Goal: Task Accomplishment & Management: Use online tool/utility

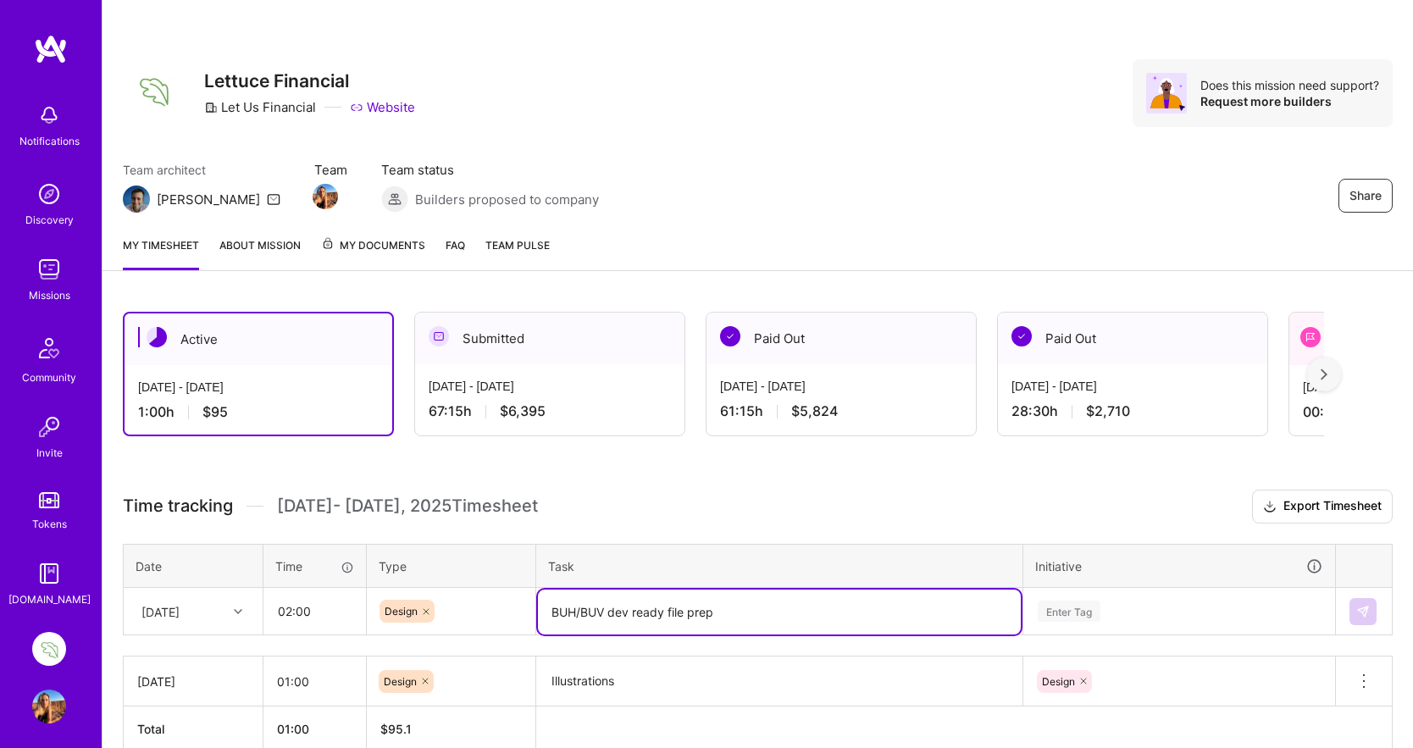
scroll to position [86, 0]
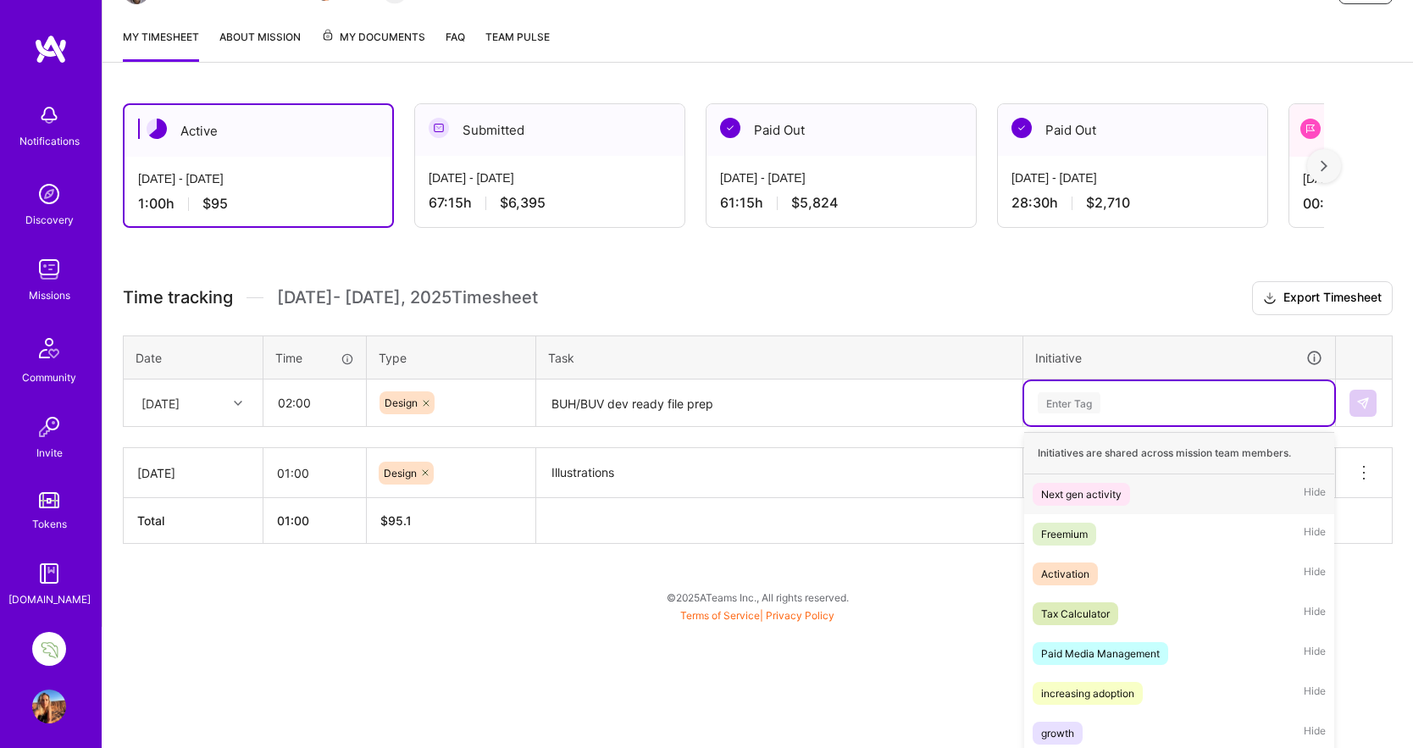
click at [1254, 425] on div "option Design, selected. option Next gen activity focused, 1 of 18. 18 results …" at bounding box center [1179, 403] width 310 height 44
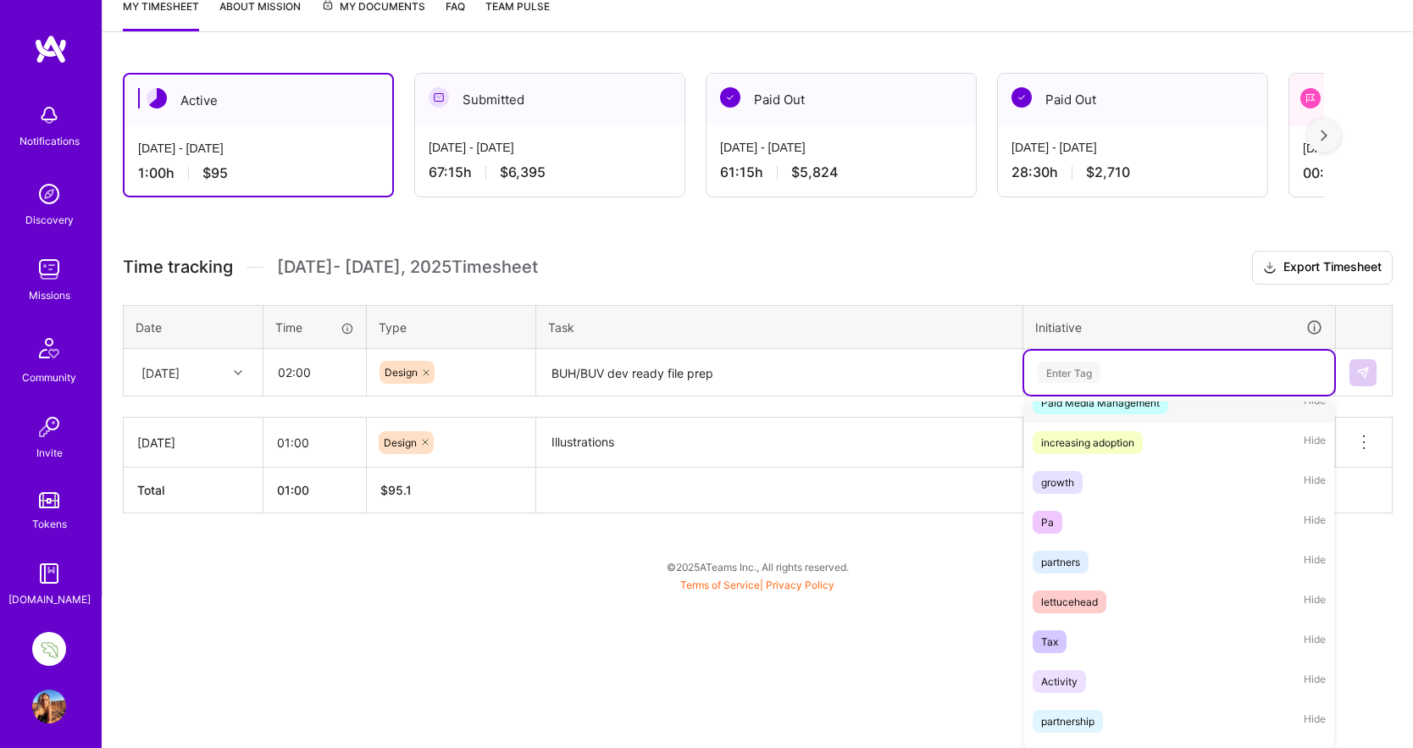
scroll to position [223, 0]
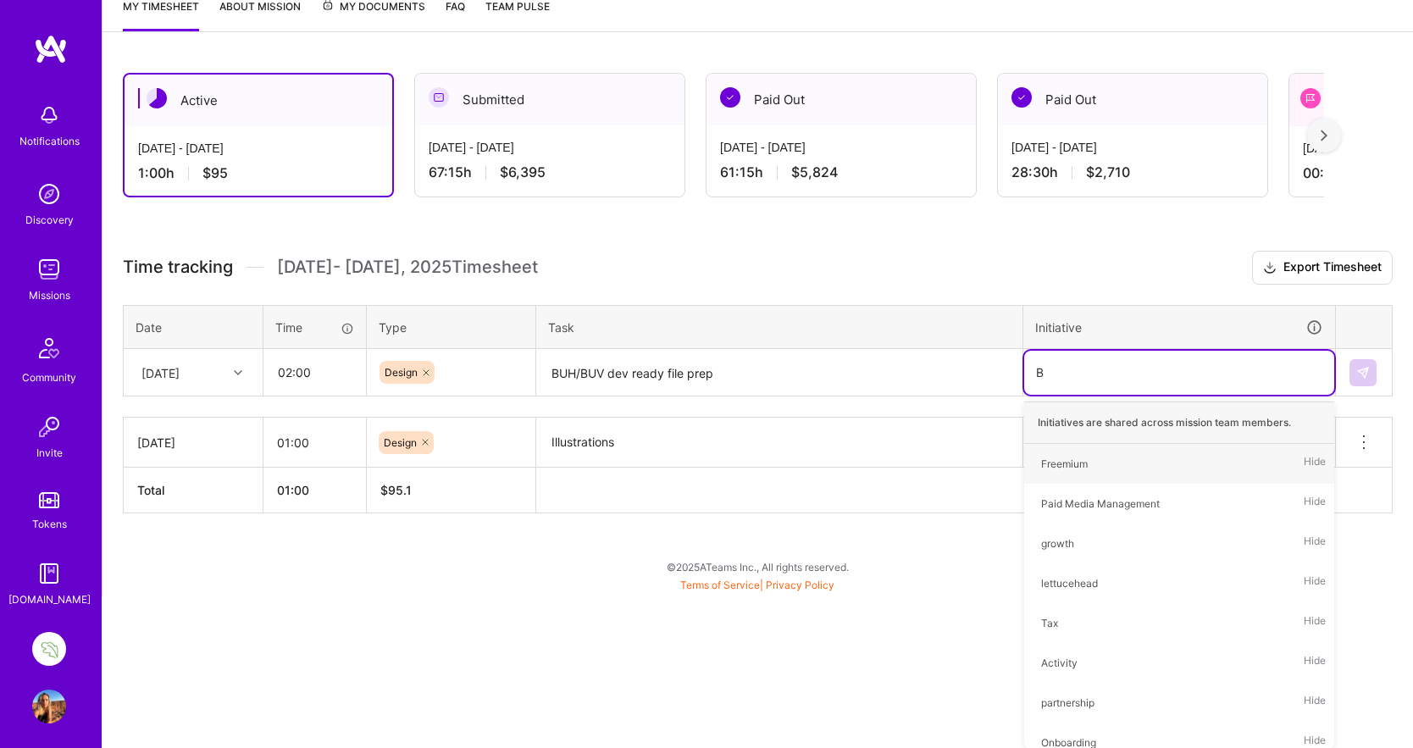
type input "BU"
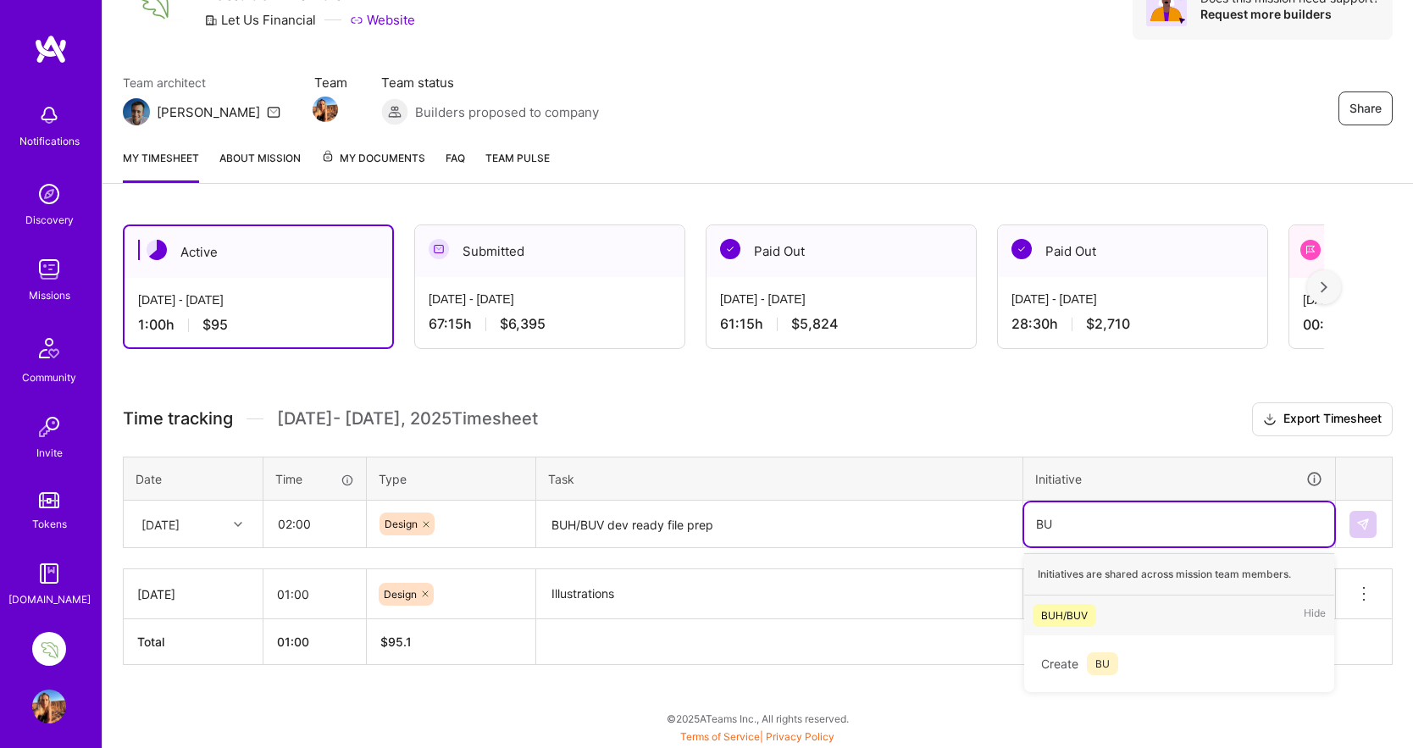
scroll to position [86, 0]
click at [1066, 615] on div "BUH/BUV" at bounding box center [1064, 616] width 47 height 18
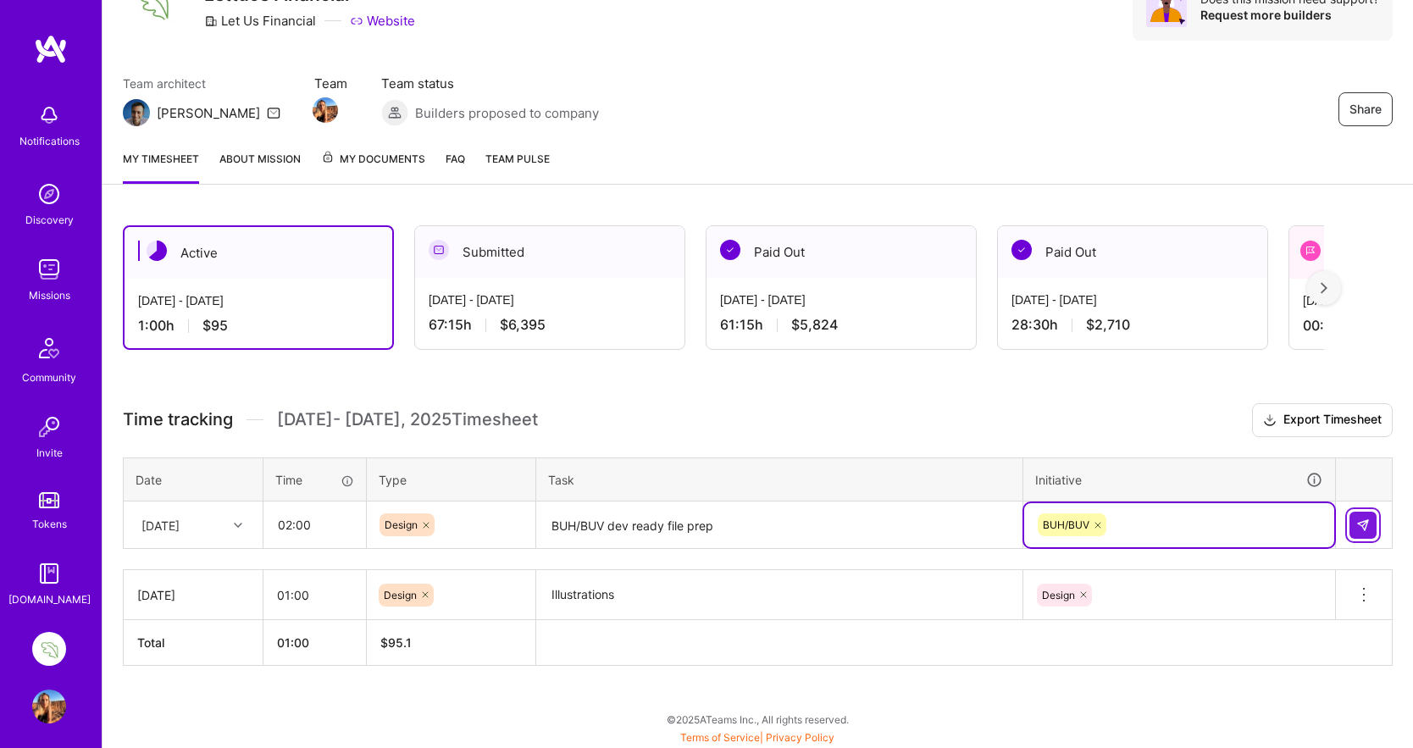
click at [1369, 518] on img at bounding box center [1363, 525] width 14 height 14
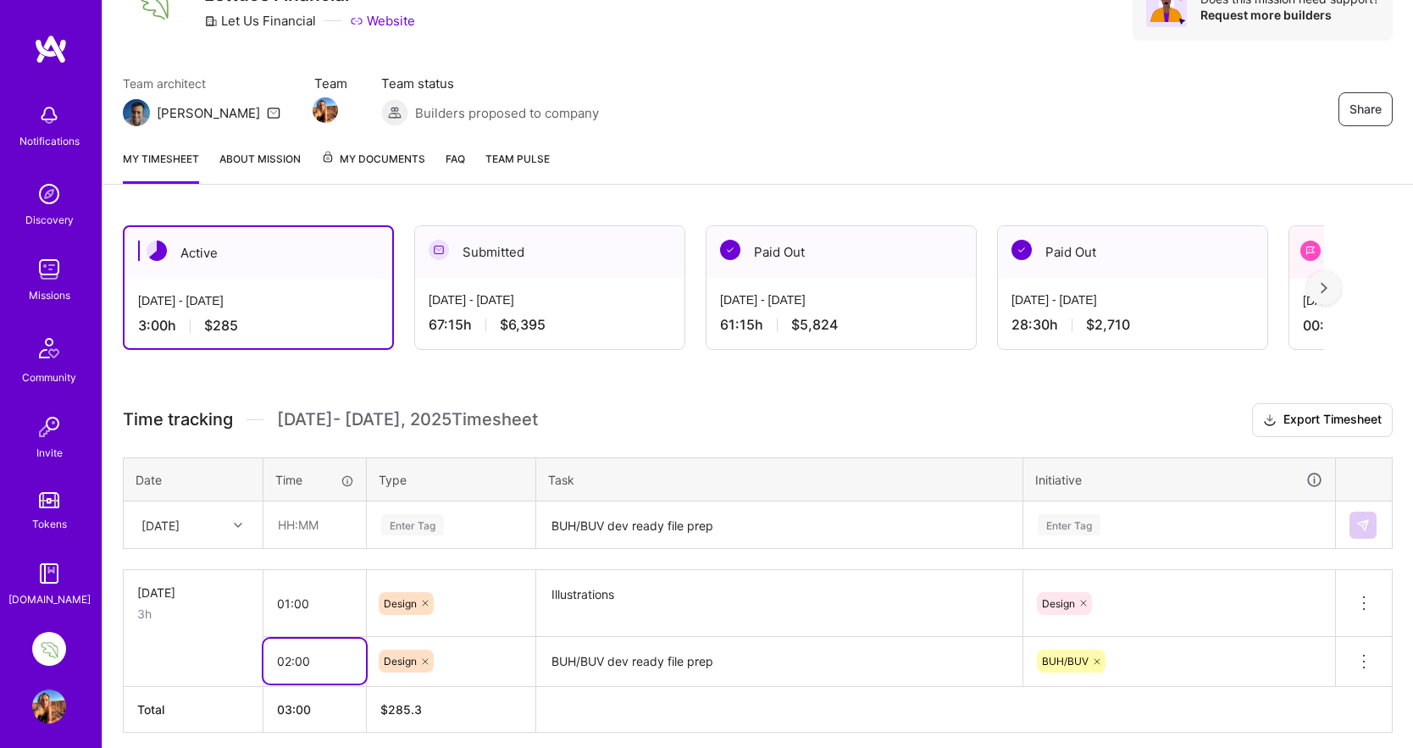
click at [291, 660] on input "02:00" at bounding box center [314, 661] width 102 height 45
type input "01:00"
click at [291, 605] on input "01:00" at bounding box center [314, 603] width 102 height 45
type input "02:00"
